Goal: Information Seeking & Learning: Find specific fact

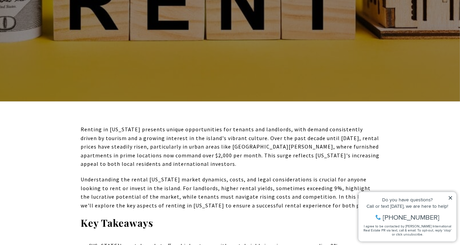
click at [230, 146] on p "Renting in [US_STATE] presents unique opportunities for tenants and landlords, …" at bounding box center [230, 146] width 299 height 43
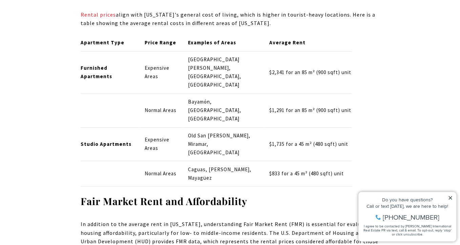
click at [240, 166] on p "Caguas, [PERSON_NAME], Mayagüez" at bounding box center [223, 174] width 70 height 17
click at [211, 166] on p "Caguas, [PERSON_NAME], Mayagüez" at bounding box center [223, 174] width 70 height 17
click at [248, 166] on p "Caguas, [PERSON_NAME], Mayagüez" at bounding box center [223, 174] width 70 height 17
click at [226, 166] on p "Caguas, [PERSON_NAME], Mayagüez" at bounding box center [223, 174] width 70 height 17
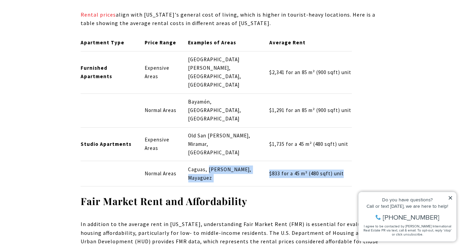
drag, startPoint x: 346, startPoint y: 121, endPoint x: 209, endPoint y: 121, distance: 137.4
click at [209, 161] on tr "Normal Areas [GEOGRAPHIC_DATA], [GEOGRAPHIC_DATA], [GEOGRAPHIC_DATA] $833 for a…" at bounding box center [216, 173] width 271 height 25
copy tr "[PERSON_NAME], Mayagüez $833 for a 45 m² (480 sqft) unit"
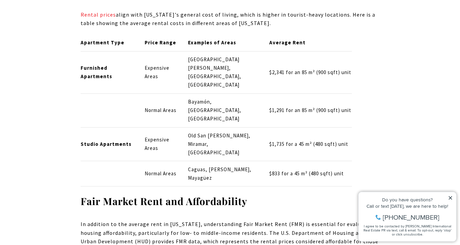
click at [160, 220] on p "In addition to the average rent in [US_STATE], understanding Fair Market Rent (…" at bounding box center [230, 237] width 299 height 35
click at [248, 161] on td "Caguas, [PERSON_NAME], Mayagüez" at bounding box center [222, 173] width 81 height 25
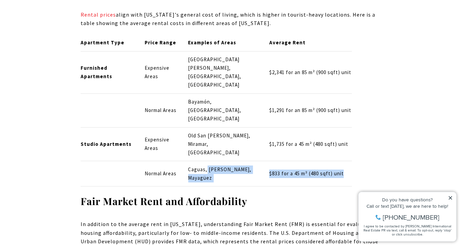
drag, startPoint x: 351, startPoint y: 122, endPoint x: 208, endPoint y: 123, distance: 143.5
click at [208, 161] on tr "Normal Areas [GEOGRAPHIC_DATA], [GEOGRAPHIC_DATA], [GEOGRAPHIC_DATA] $833 for a…" at bounding box center [216, 173] width 271 height 25
